Goal: Information Seeking & Learning: Find specific fact

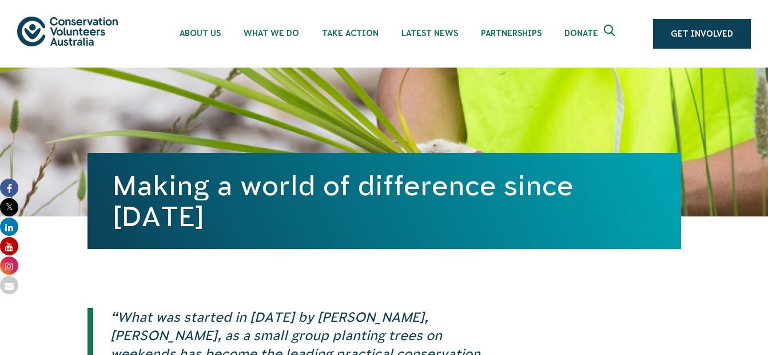
click at [611, 31] on icon "Expand search box" at bounding box center [611, 33] width 14 height 17
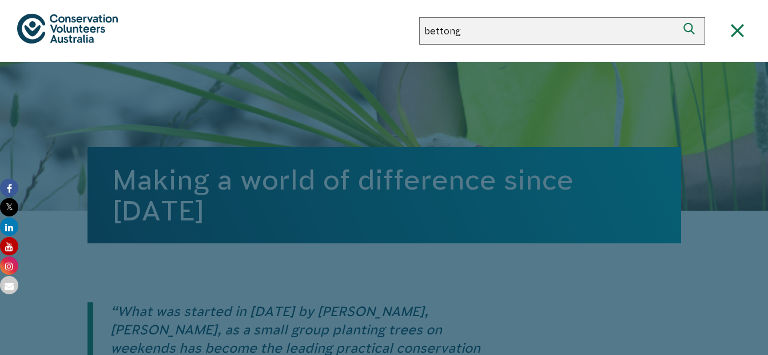
type input "bettong"
click at [678, 17] on button "Search" at bounding box center [691, 30] width 27 height 27
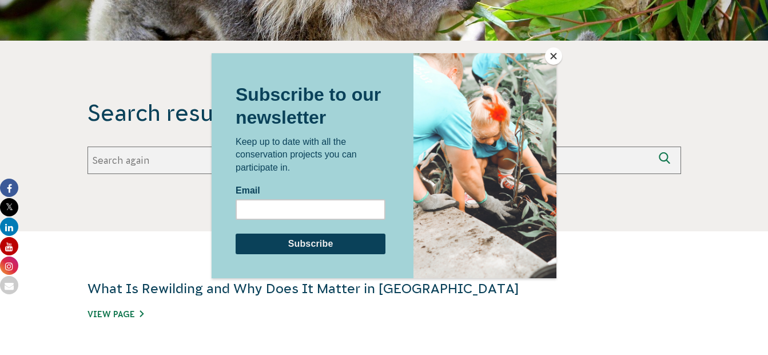
scroll to position [236, 0]
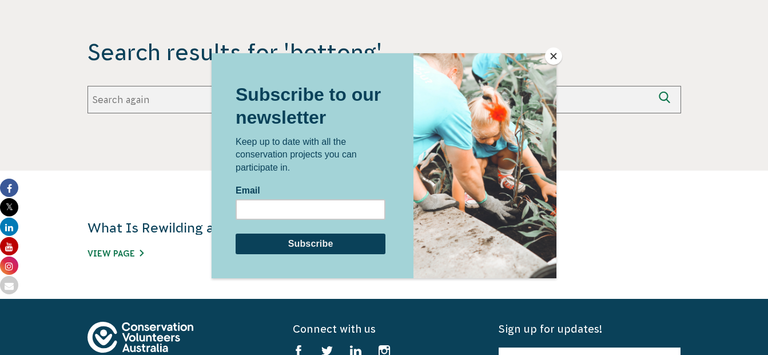
click at [557, 58] on button "Close" at bounding box center [553, 55] width 17 height 17
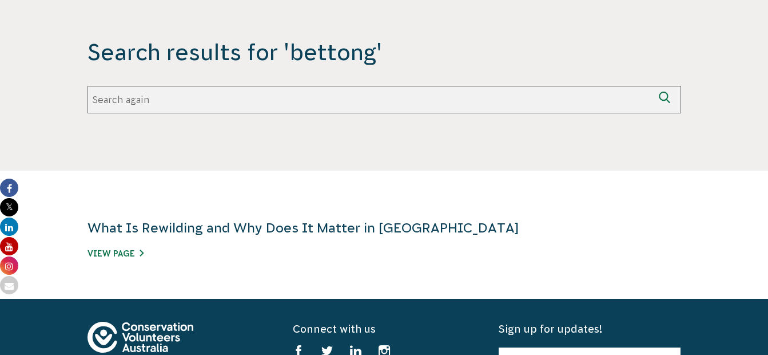
scroll to position [0, 0]
